Goal: Information Seeking & Learning: Check status

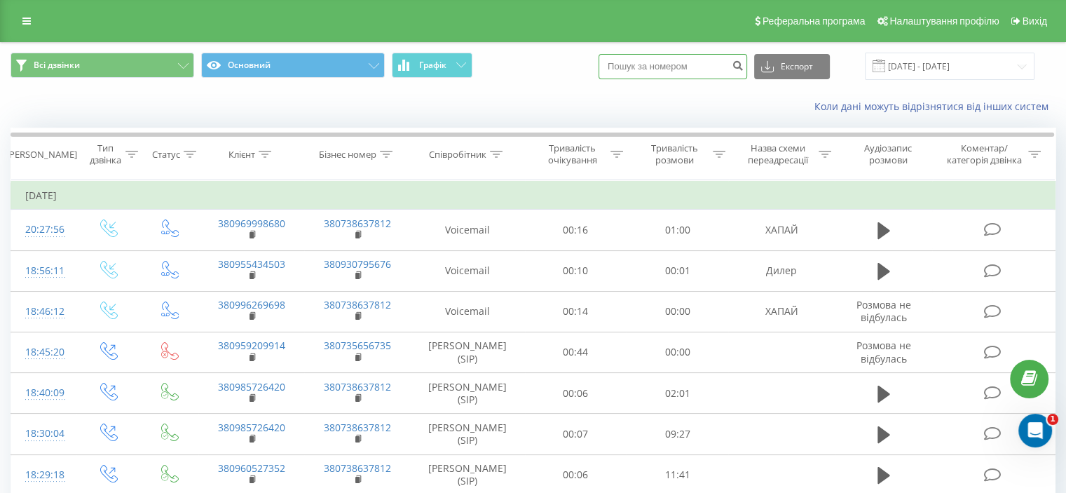
drag, startPoint x: 0, startPoint y: 0, endPoint x: 652, endPoint y: 69, distance: 655.7
click at [652, 68] on input at bounding box center [673, 66] width 149 height 25
paste input "0678134132"
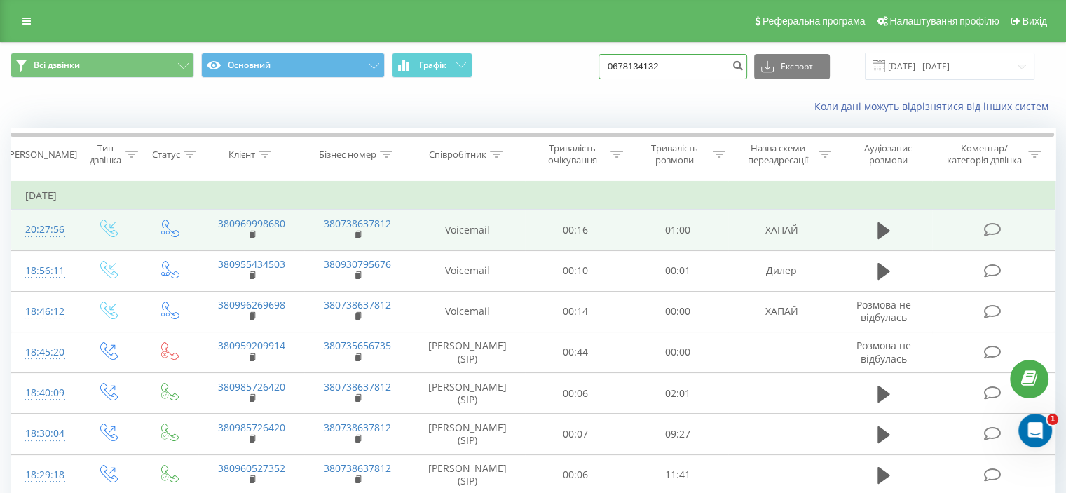
type input "0678134132"
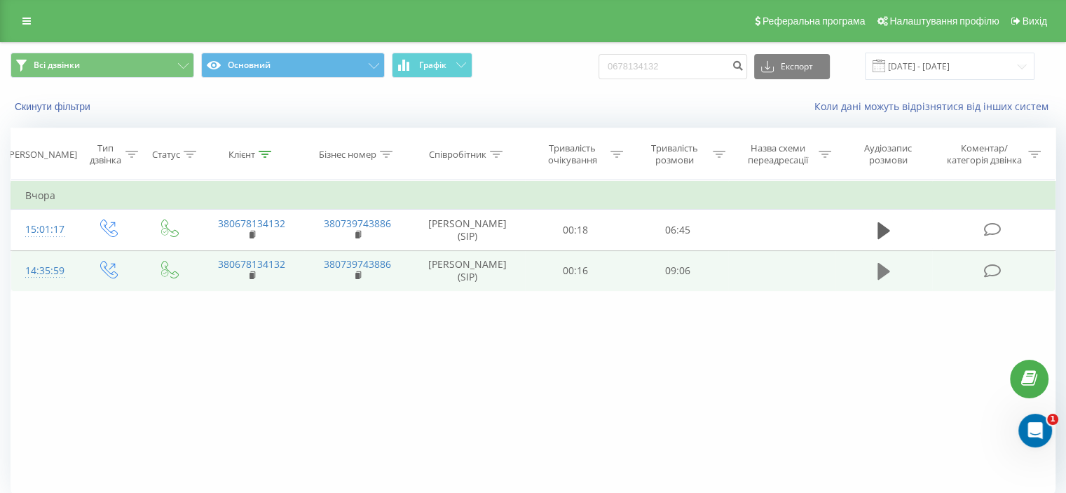
click at [878, 271] on icon at bounding box center [884, 272] width 13 height 20
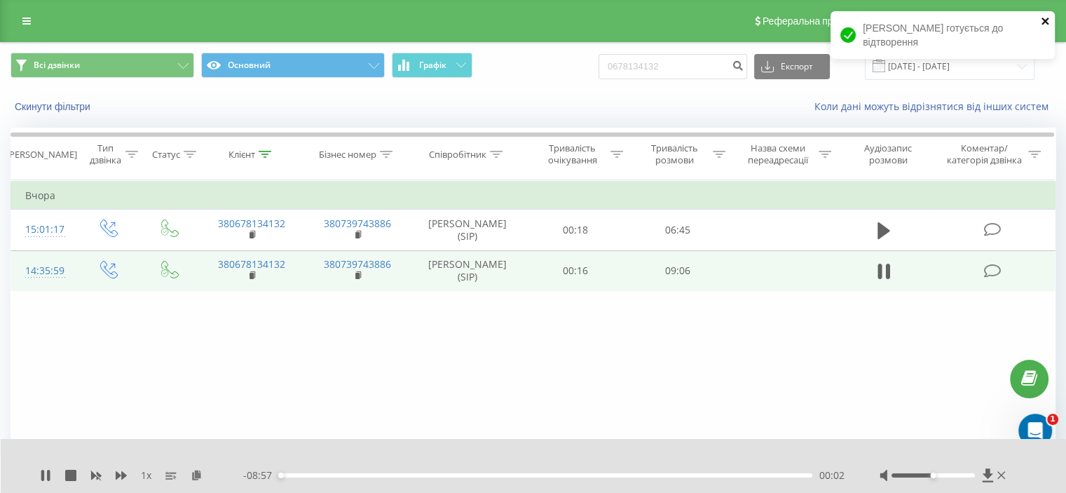
click at [1045, 21] on icon "close" at bounding box center [1045, 21] width 7 height 7
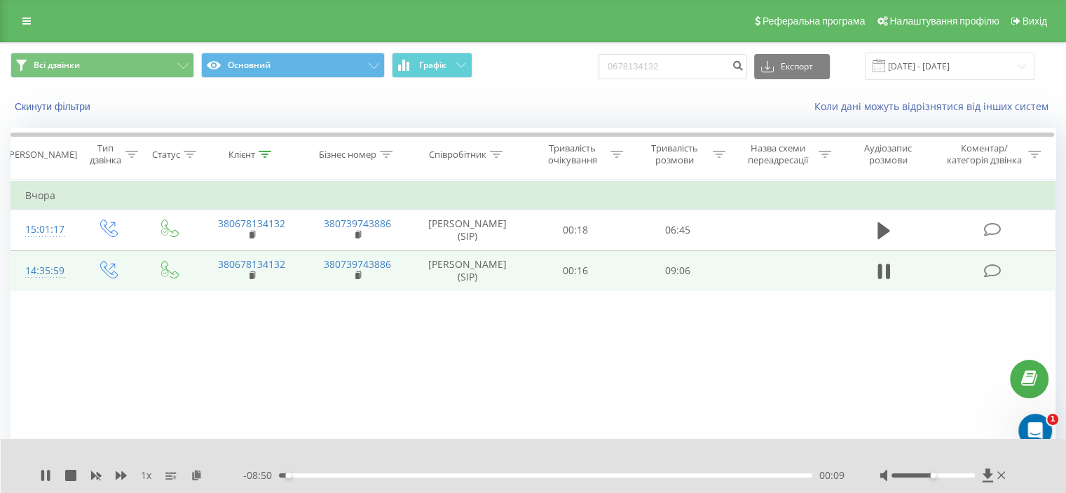
click at [341, 475] on div "00:09" at bounding box center [546, 475] width 534 height 4
drag, startPoint x: 375, startPoint y: 474, endPoint x: 398, endPoint y: 474, distance: 23.1
click at [376, 474] on div "01:37" at bounding box center [546, 475] width 534 height 4
click at [412, 475] on div "01:44" at bounding box center [546, 475] width 534 height 4
click at [444, 476] on div "02:19" at bounding box center [546, 475] width 534 height 4
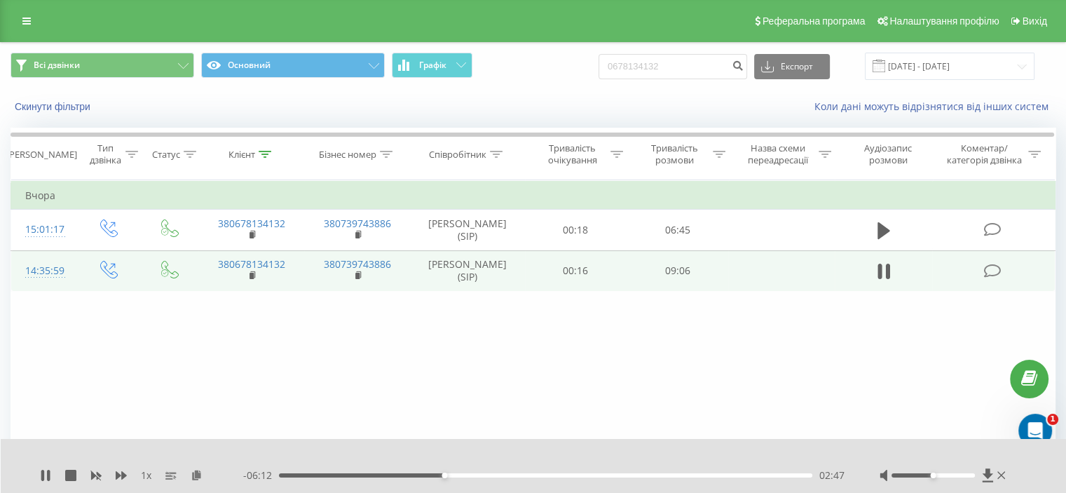
click at [470, 476] on div "02:47" at bounding box center [546, 475] width 534 height 4
click at [505, 477] on div "- 05:45 03:14 03:14" at bounding box center [544, 475] width 602 height 14
click at [508, 475] on div "03:14" at bounding box center [546, 475] width 534 height 4
click at [551, 474] on div "03:52" at bounding box center [546, 475] width 534 height 4
click at [574, 474] on div "04:58" at bounding box center [546, 475] width 534 height 4
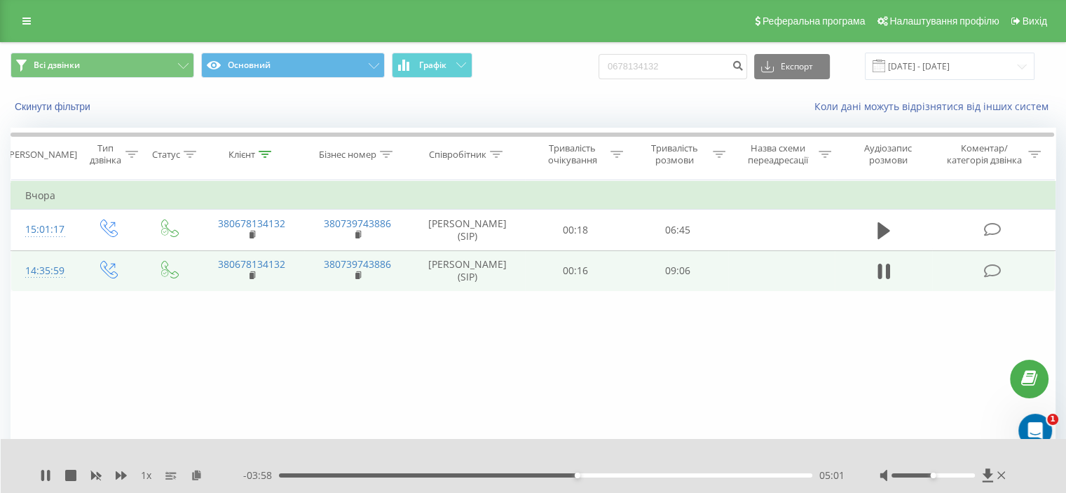
click at [613, 475] on div "05:01" at bounding box center [546, 475] width 534 height 4
click at [645, 476] on div "06:10" at bounding box center [546, 475] width 534 height 4
click at [693, 475] on div "06:12" at bounding box center [546, 475] width 534 height 4
click at [731, 475] on div "07:11" at bounding box center [546, 475] width 534 height 4
click at [886, 270] on icon at bounding box center [884, 272] width 13 height 20
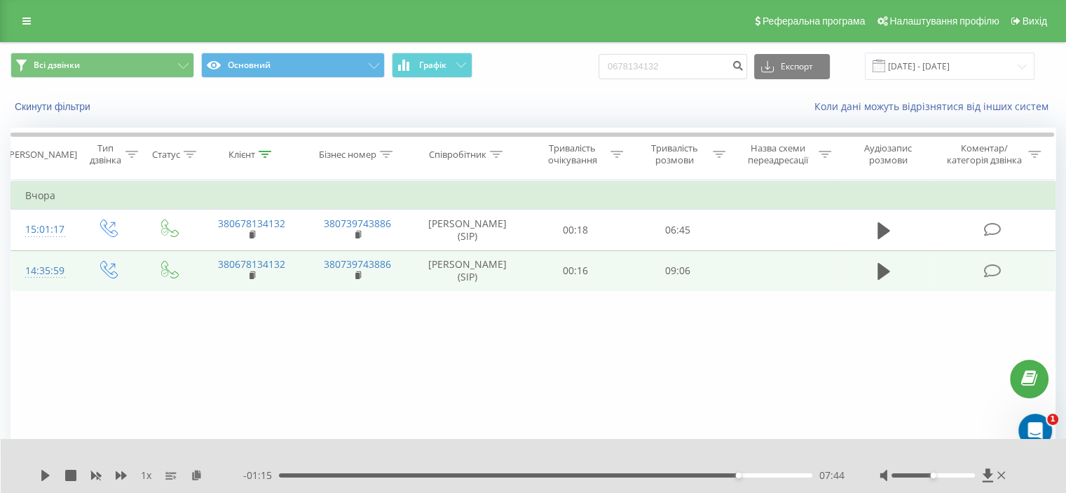
click at [994, 269] on icon at bounding box center [993, 271] width 18 height 15
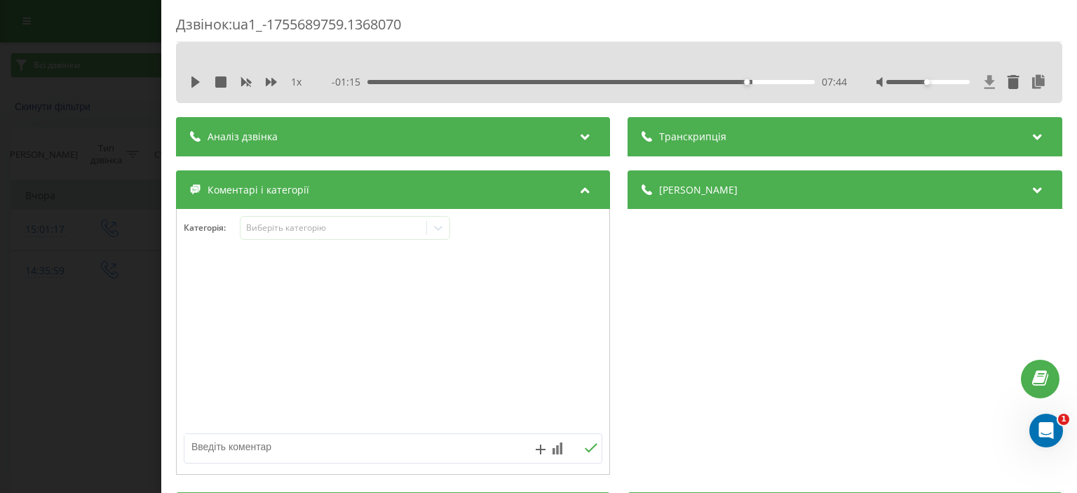
click at [984, 80] on icon at bounding box center [989, 81] width 11 height 13
